Goal: Navigation & Orientation: Find specific page/section

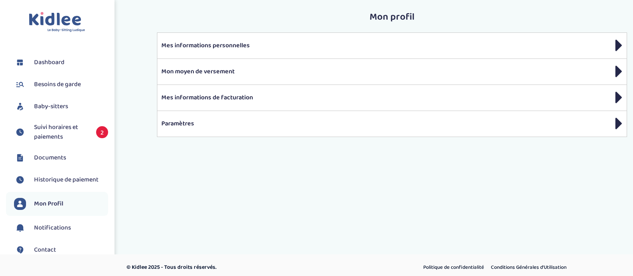
click at [73, 135] on span "Suivi horaires et paiements" at bounding box center [61, 132] width 54 height 19
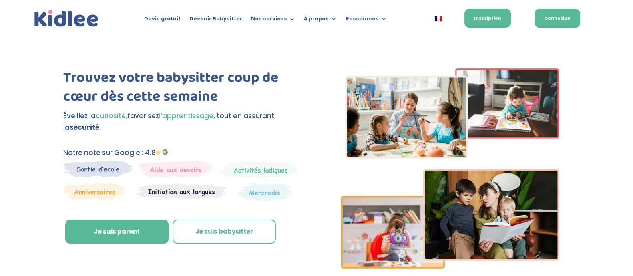
click at [560, 13] on link "Connexion" at bounding box center [558, 18] width 46 height 19
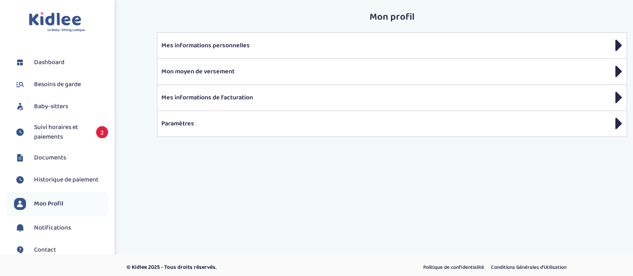
click at [60, 102] on span "Baby-sitters" at bounding box center [51, 107] width 34 height 10
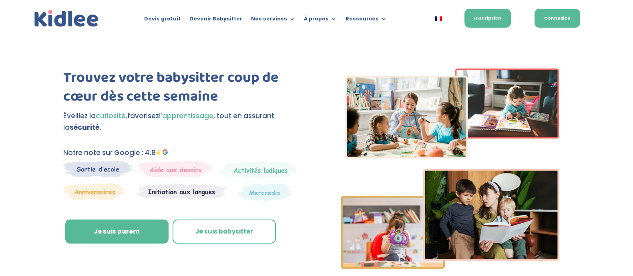
click at [563, 20] on link "Connexion" at bounding box center [558, 18] width 46 height 19
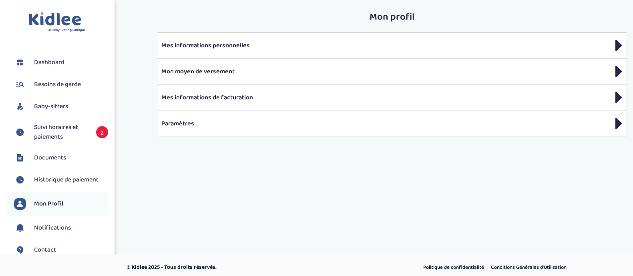
click at [68, 107] on span "Baby-sitters" at bounding box center [51, 107] width 34 height 10
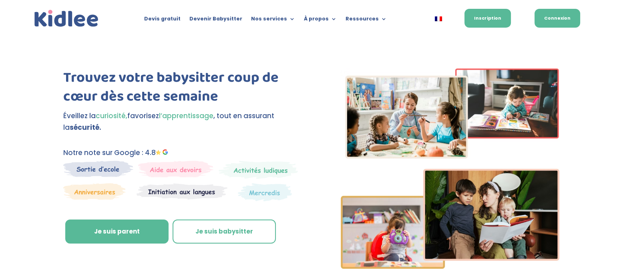
click at [551, 20] on link "Connexion" at bounding box center [558, 18] width 46 height 19
